Goal: Register for event/course: Register for event/course

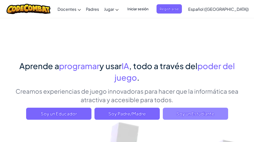
click at [186, 110] on span "Soy un Estudiante" at bounding box center [195, 114] width 65 height 12
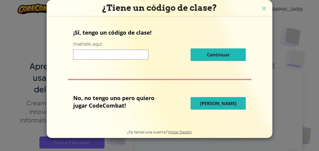
click at [103, 54] on input at bounding box center [110, 55] width 75 height 10
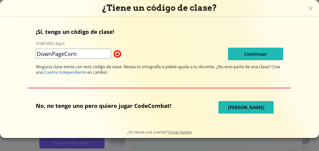
type input "DownPageCorn"
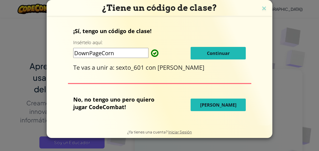
click at [224, 52] on span "Continuar" at bounding box center [218, 53] width 23 height 6
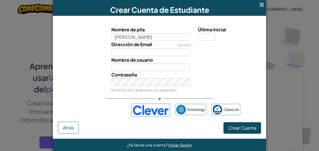
drag, startPoint x: 154, startPoint y: 38, endPoint x: 77, endPoint y: 36, distance: 76.6
click at [77, 36] on div "Nombre de pila [PERSON_NAME] Última inicial" at bounding box center [159, 33] width 208 height 15
type input "[PERSON_NAME]"
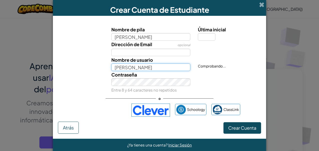
click at [121, 70] on input "[PERSON_NAME]" at bounding box center [150, 67] width 79 height 8
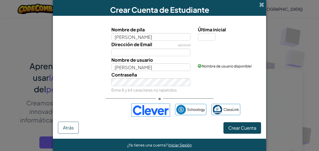
click at [86, 50] on div "Dirección de Email opcional" at bounding box center [159, 49] width 208 height 16
click at [153, 38] on input "[PERSON_NAME]" at bounding box center [150, 37] width 79 height 8
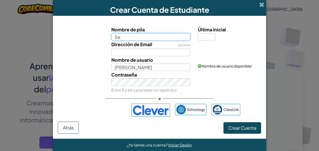
type input "S"
click at [124, 37] on input "Nombre de pila" at bounding box center [150, 37] width 79 height 8
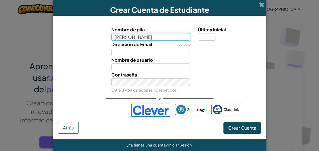
type input "[PERSON_NAME]"
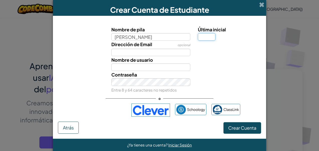
type input "[PERSON_NAME]"
click at [204, 35] on input "Última inicial" at bounding box center [207, 37] width 18 height 8
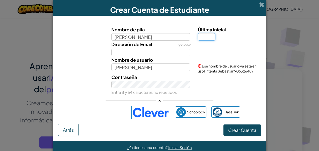
type input "n"
type input "b"
type input "n"
type input "b"
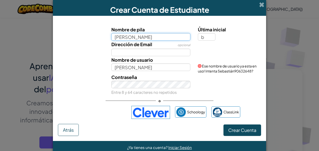
type input "SebastiánB"
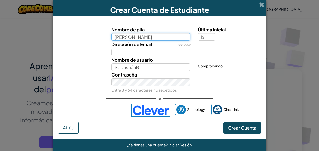
click at [144, 37] on input "[PERSON_NAME]" at bounding box center [150, 37] width 79 height 8
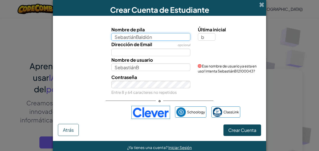
type input "SebastiánBaldión"
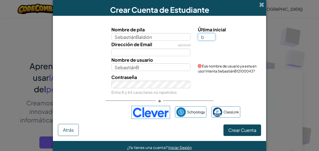
type input "SebastiánBaldiónB"
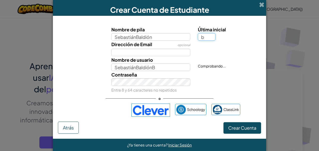
click at [208, 36] on input "b" at bounding box center [207, 37] width 18 height 8
type input "z"
type input "n"
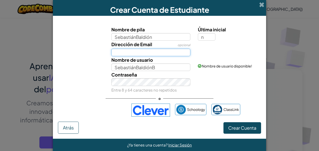
type input "SebastiánBaldiónN"
click at [126, 51] on input "Dirección de Email" at bounding box center [150, 53] width 79 height 8
click at [137, 53] on input "[EMAIL_ADDRESS][DOMAIN_NAME]" at bounding box center [150, 53] width 79 height 8
type input "[EMAIL_ADDRESS][DOMAIN_NAME]"
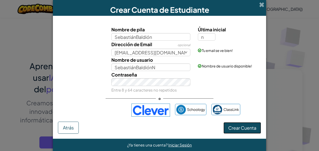
click at [239, 128] on span "Crear Cuenta" at bounding box center [242, 128] width 28 height 6
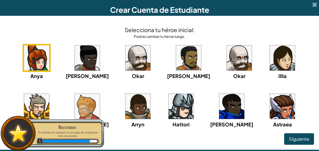
click at [75, 104] on img at bounding box center [87, 106] width 25 height 25
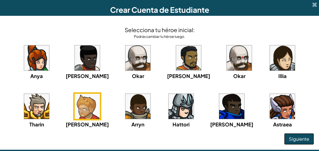
click at [253, 142] on span "Siguiente" at bounding box center [299, 139] width 20 height 6
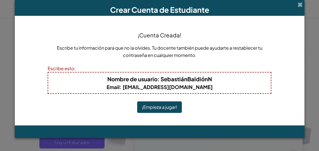
click at [164, 108] on button "¡Empieza a jugar!" at bounding box center [159, 107] width 45 height 12
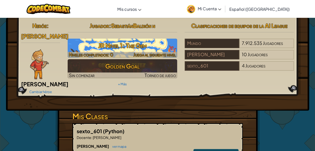
click at [126, 43] on h3 "JR Nivel 1: The Gem" at bounding box center [123, 45] width 110 height 11
click at [126, 44] on h3 "JR Nivel 1: The Gem" at bounding box center [123, 45] width 110 height 11
click at [121, 49] on h3 "JR Nivel 1: The Gem" at bounding box center [123, 45] width 110 height 11
click at [132, 45] on h3 "JR Nivel 1: The Gem" at bounding box center [123, 45] width 110 height 11
click at [141, 55] on span "Juega al siguiente nivel" at bounding box center [155, 55] width 43 height 6
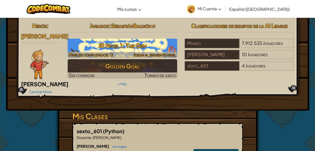
click at [109, 46] on h3 "JR Nivel 1: The Gem" at bounding box center [123, 45] width 110 height 11
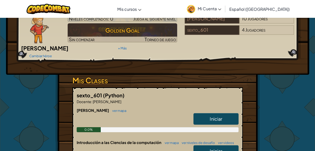
scroll to position [37, 0]
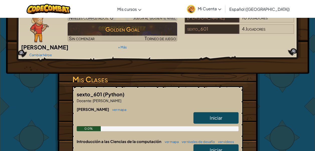
click at [221, 115] on span "Iniciar" at bounding box center [216, 118] width 13 height 6
click at [110, 108] on link "ver mapa" at bounding box center [118, 110] width 17 height 4
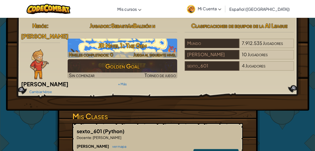
click at [140, 45] on h3 "JR Nivel 1: The Gem" at bounding box center [123, 45] width 110 height 11
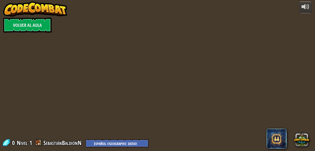
select select "es-419"
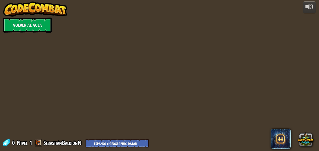
select select "es-419"
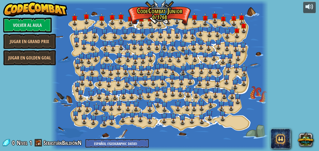
select select "es-419"
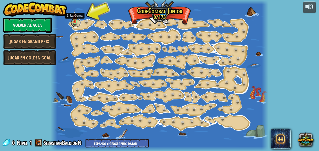
click at [77, 24] on link at bounding box center [76, 23] width 10 height 10
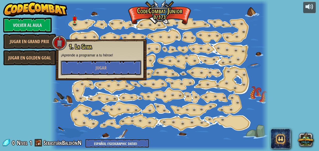
click at [102, 70] on span "Jugar" at bounding box center [101, 68] width 11 height 6
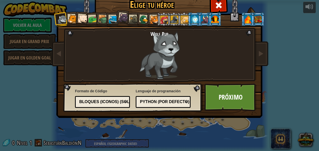
click at [153, 20] on div at bounding box center [154, 19] width 9 height 9
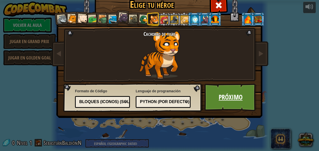
click at [232, 96] on link "Próximo" at bounding box center [231, 98] width 52 height 28
